Goal: Information Seeking & Learning: Find specific page/section

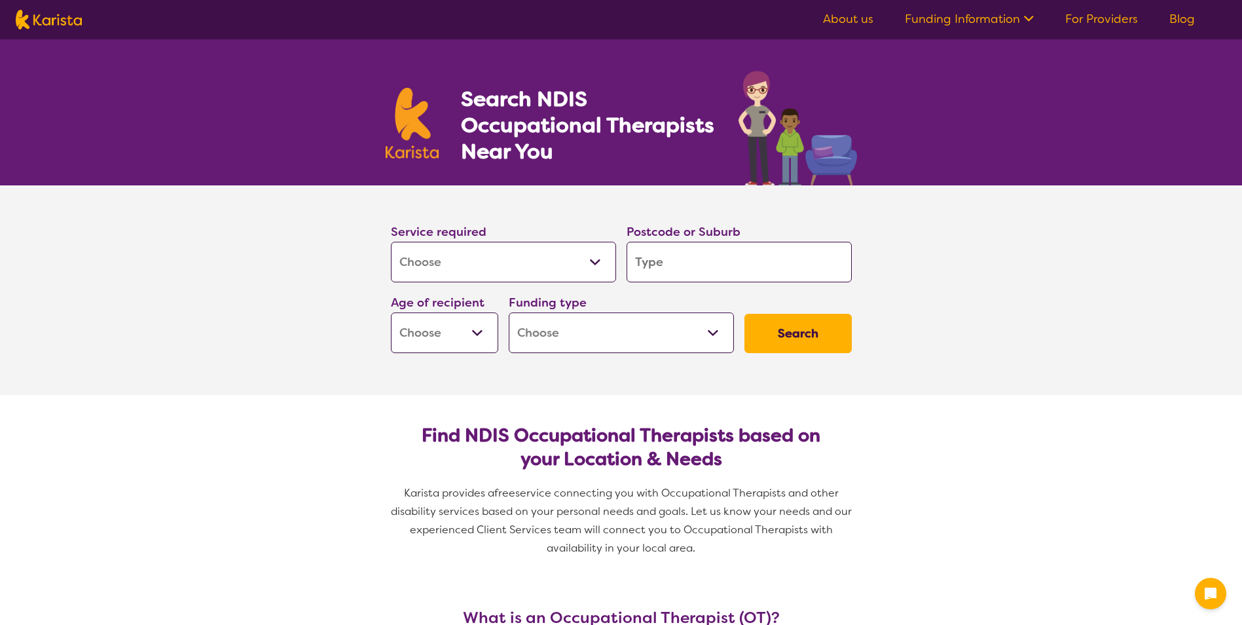
select select "[MEDICAL_DATA]"
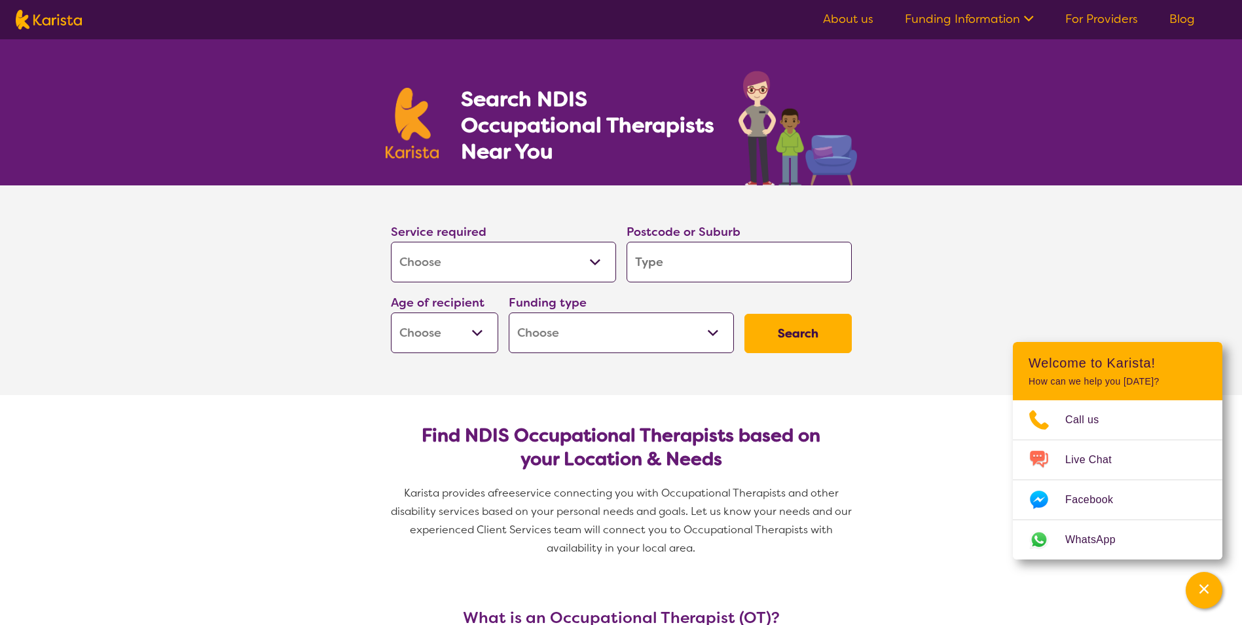
click at [478, 327] on select "Early Childhood - 0 to 9 Child - 10 to 11 Adolescent - 12 to 17 Adult - 18 to 6…" at bounding box center [444, 332] width 107 height 41
select select "AD"
click at [391, 312] on select "Early Childhood - 0 to 9 Child - 10 to 11 Adolescent - 12 to 17 Adult - 18 to 6…" at bounding box center [444, 332] width 107 height 41
select select "AD"
click at [648, 337] on select "Home Care Package (HCP) National Disability Insurance Scheme (NDIS) I don't know" at bounding box center [621, 332] width 225 height 41
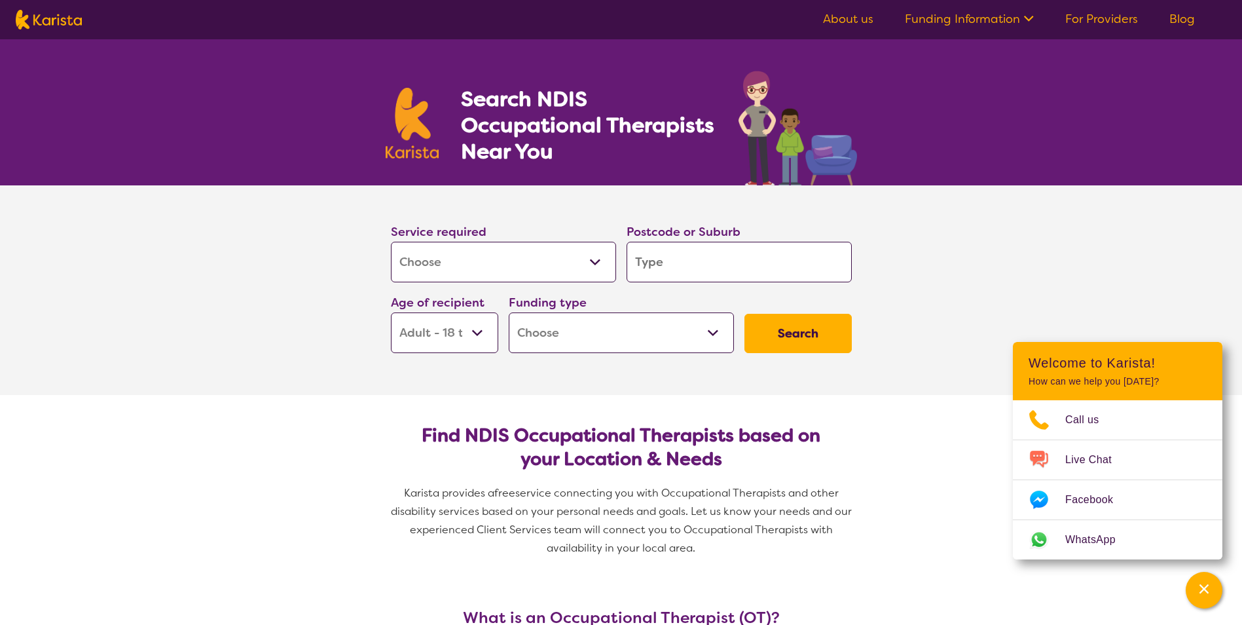
click at [922, 294] on section "Service required Allied Health Assistant Assessment ([MEDICAL_DATA] or [MEDICAL…" at bounding box center [621, 290] width 1242 height 210
click at [717, 259] on input "search" at bounding box center [739, 262] width 225 height 41
type input "3"
type input "31"
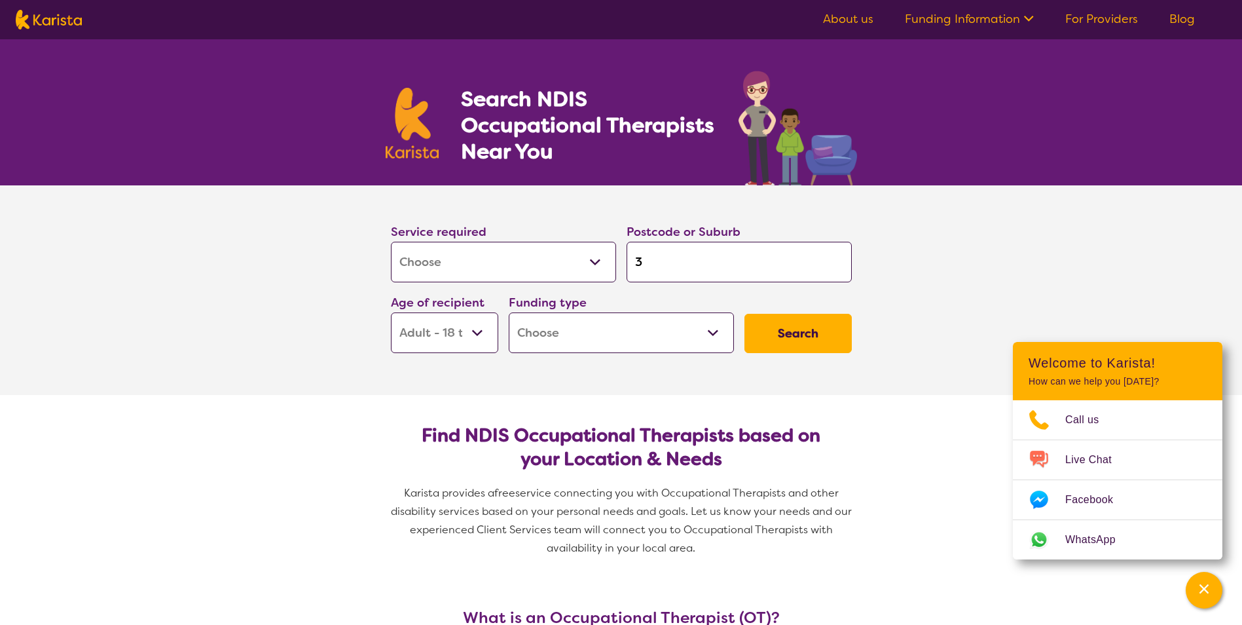
type input "31"
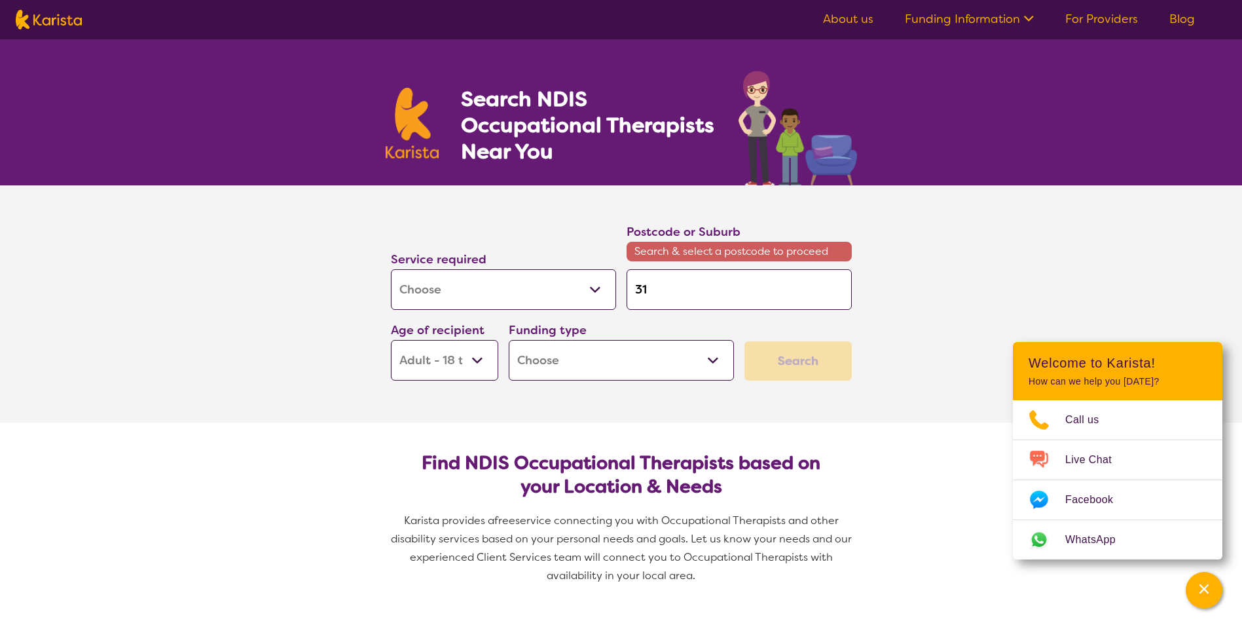
type input "317"
type input "3175"
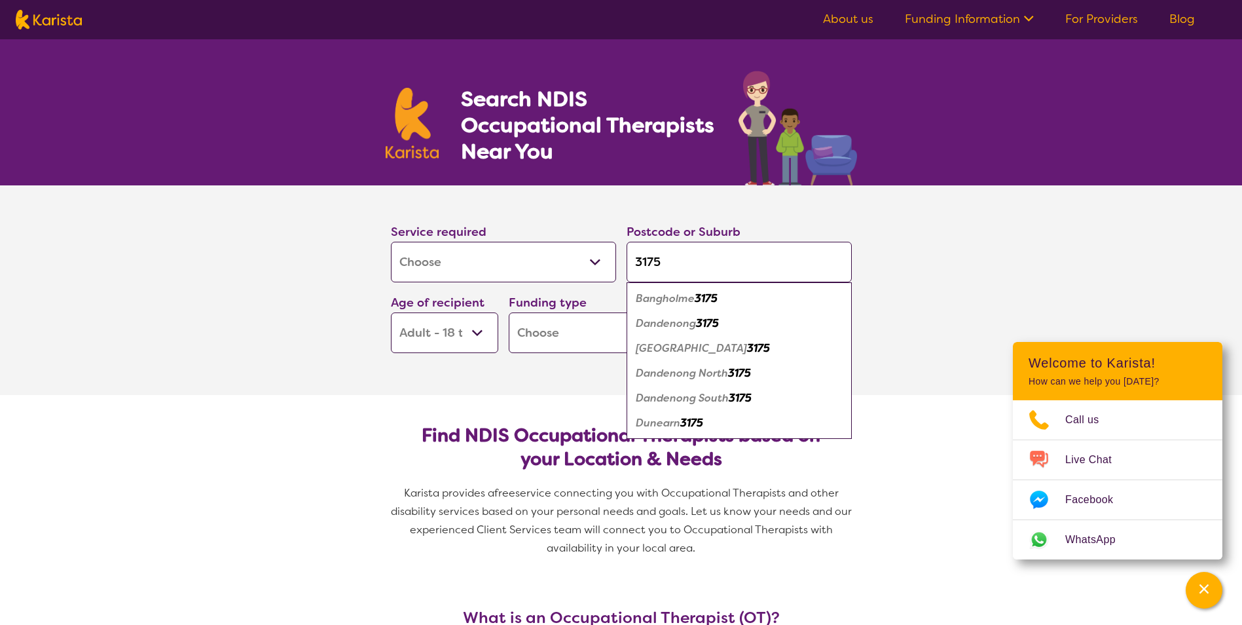
type input "3175"
click at [690, 325] on em "Dandenong" at bounding box center [666, 323] width 60 height 14
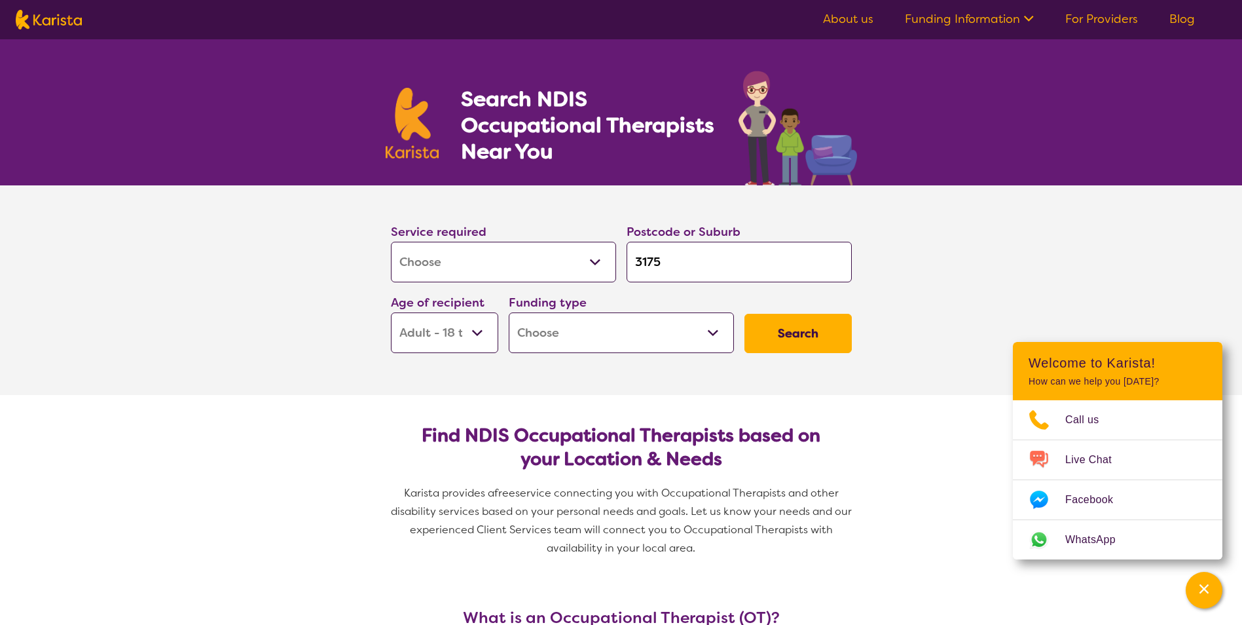
click at [953, 277] on section "Service required Allied Health Assistant Assessment ([MEDICAL_DATA] or [MEDICAL…" at bounding box center [621, 290] width 1242 height 210
click at [819, 335] on button "Search" at bounding box center [798, 333] width 107 height 39
click at [690, 331] on select "Home Care Package (HCP) National Disability Insurance Scheme (NDIS) I don't know" at bounding box center [621, 332] width 225 height 41
select select "i-don-t-know"
click at [509, 312] on select "Home Care Package (HCP) National Disability Insurance Scheme (NDIS) I don't know" at bounding box center [621, 332] width 225 height 41
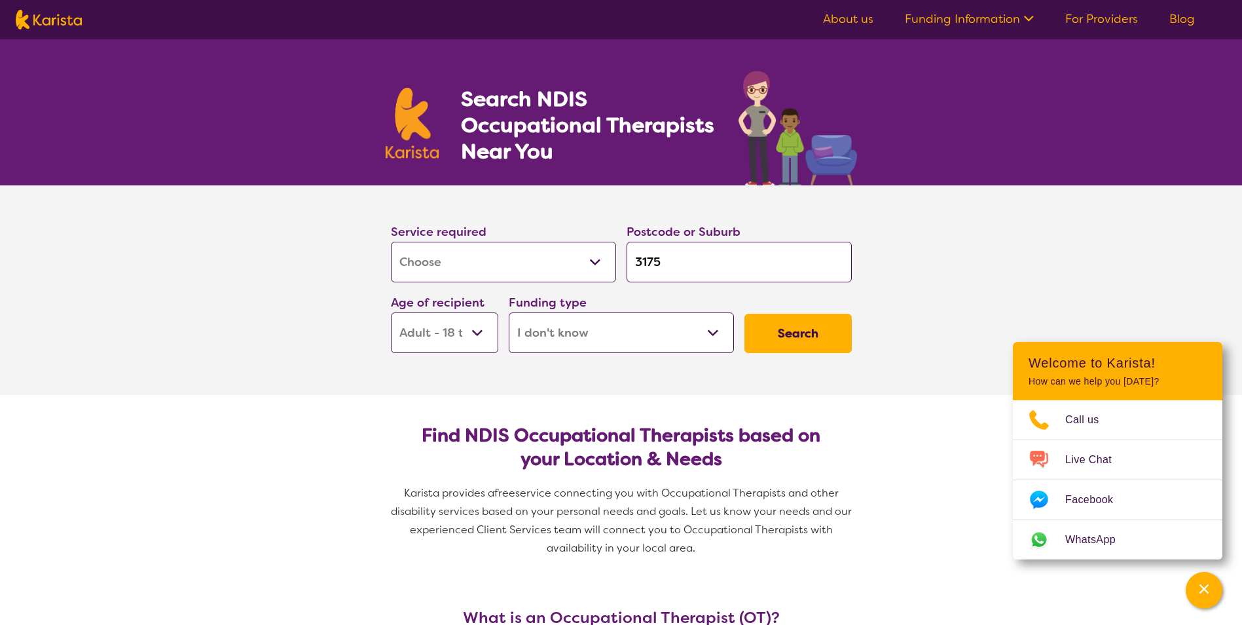
select select "i-don-t-know"
click at [771, 329] on button "Search" at bounding box center [798, 333] width 107 height 39
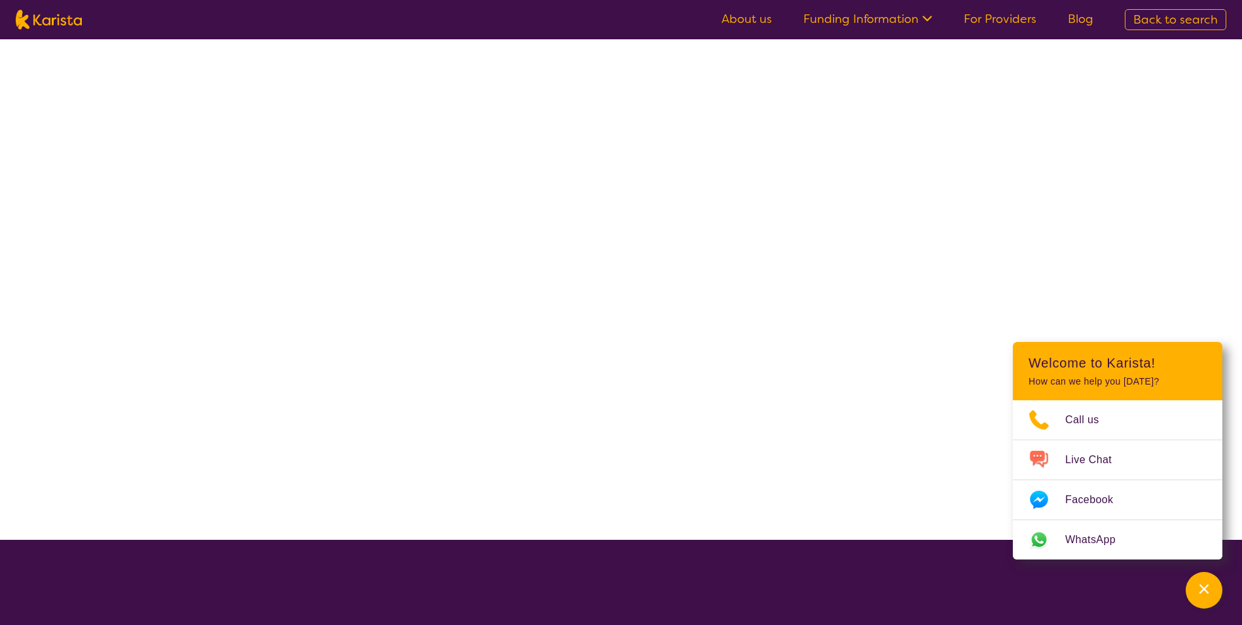
select select "[MEDICAL_DATA]"
select select "AD"
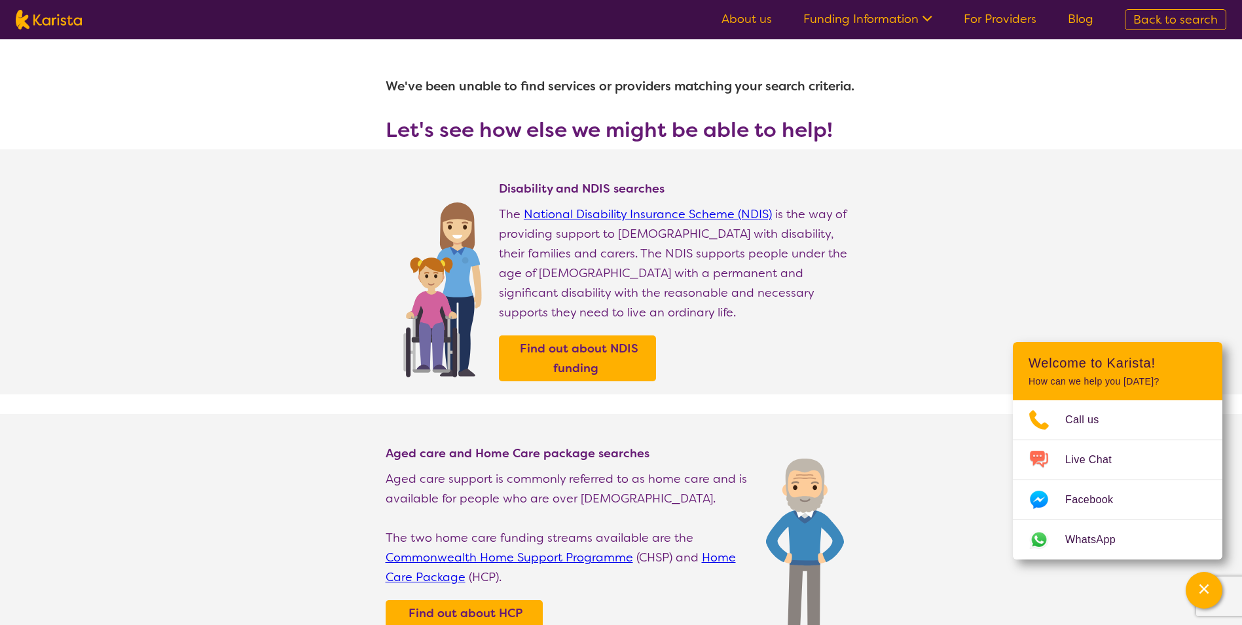
select select "[MEDICAL_DATA]"
select select "AD"
select select "i-don-t-know"
select select "[MEDICAL_DATA]"
select select "AD"
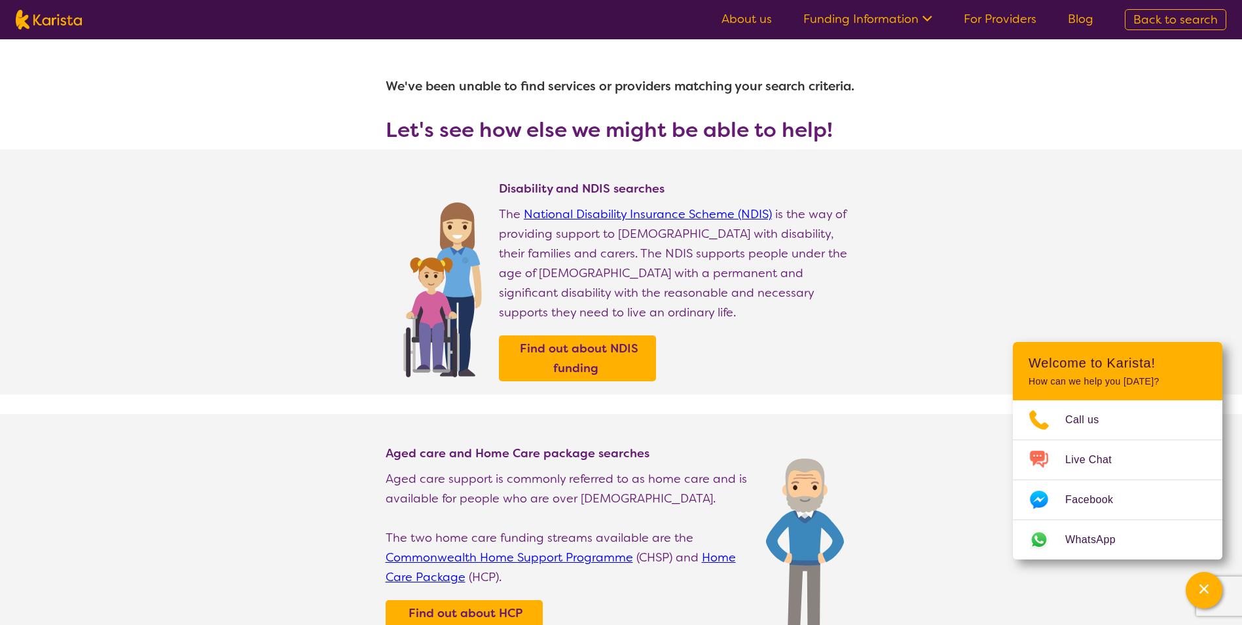
select select "i-don-t-know"
